Goal: Obtain resource: Download file/media

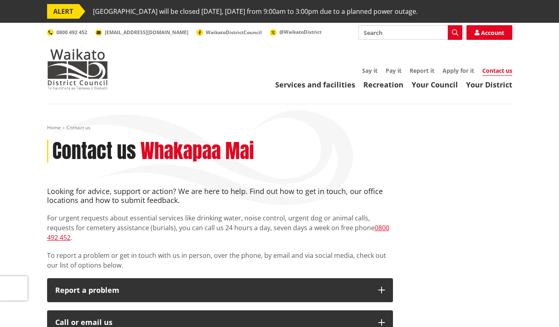
click at [403, 36] on input "Search" at bounding box center [411, 32] width 104 height 15
click at [453, 32] on icon "button" at bounding box center [455, 32] width 6 height 6
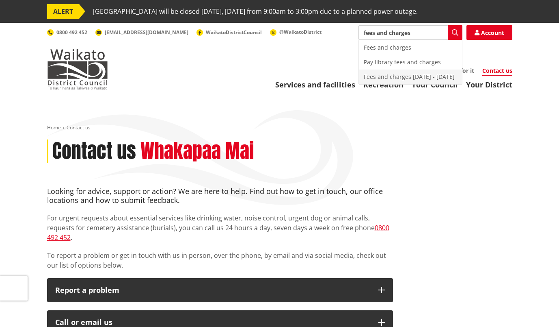
click at [395, 73] on div "Fees and charges [DATE] - [DATE]" at bounding box center [410, 76] width 103 height 15
type input "Fees and charges [DATE] - [DATE]"
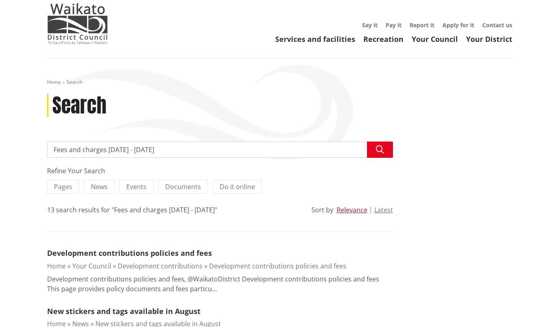
scroll to position [45, 0]
drag, startPoint x: 111, startPoint y: 150, endPoint x: 184, endPoint y: 153, distance: 72.8
click at [184, 153] on input "Fees and charges [DATE] - [DATE]" at bounding box center [220, 150] width 346 height 16
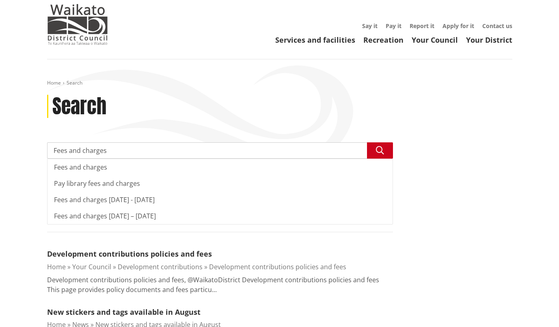
type input "Fees and charges"
click at [382, 152] on icon "button" at bounding box center [380, 150] width 8 height 8
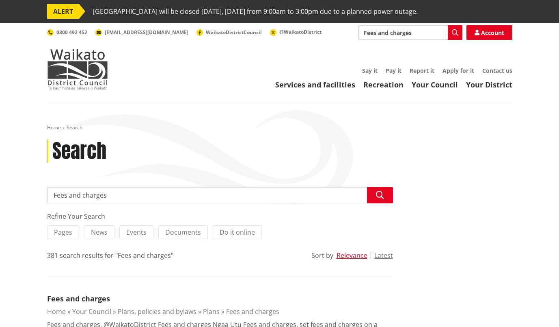
scroll to position [77, 0]
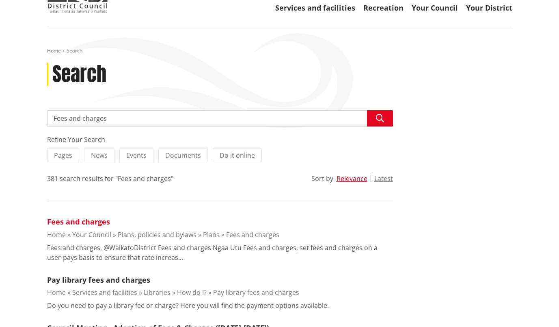
click at [95, 222] on link "Fees and charges" at bounding box center [78, 222] width 63 height 10
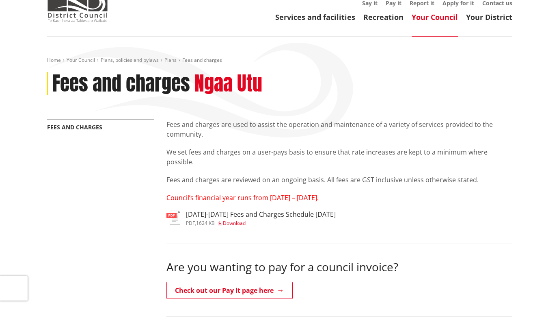
scroll to position [68, 0]
click at [233, 221] on span "Download" at bounding box center [234, 222] width 23 height 7
